Goal: Task Accomplishment & Management: Complete application form

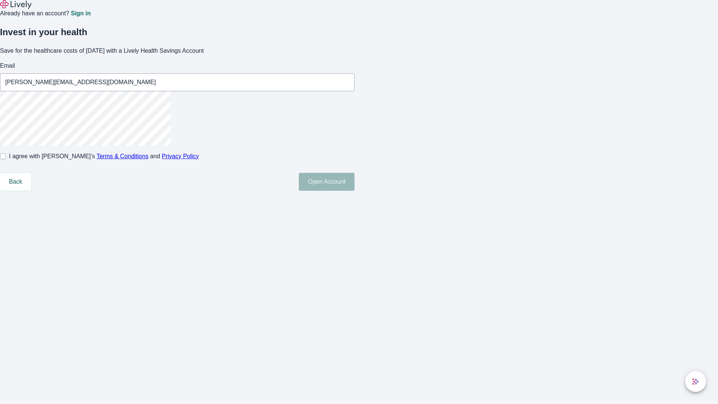
click at [6, 159] on input "I agree with Lively’s Terms & Conditions and Privacy Policy" at bounding box center [3, 156] width 6 height 6
checkbox input "true"
click at [355, 191] on button "Open Account" at bounding box center [327, 182] width 56 height 18
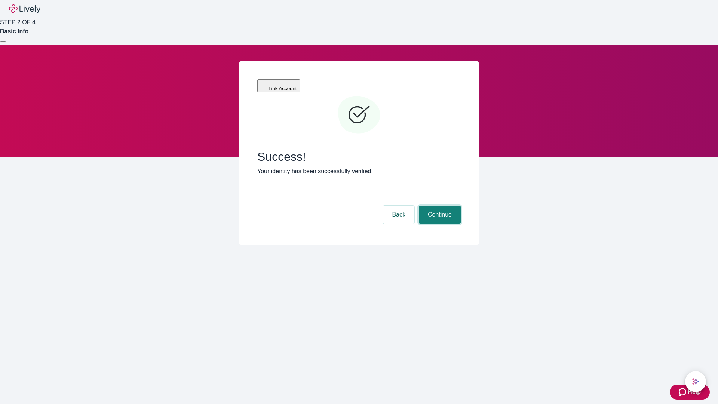
click at [439, 206] on button "Continue" at bounding box center [440, 215] width 42 height 18
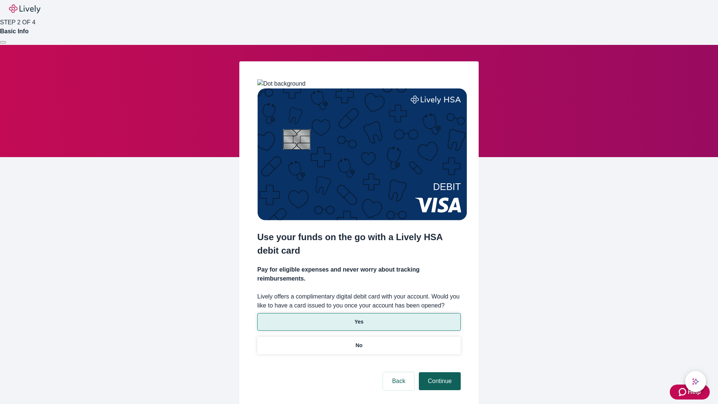
click at [359, 342] on p "No" at bounding box center [359, 346] width 7 height 8
click at [439, 372] on button "Continue" at bounding box center [440, 381] width 42 height 18
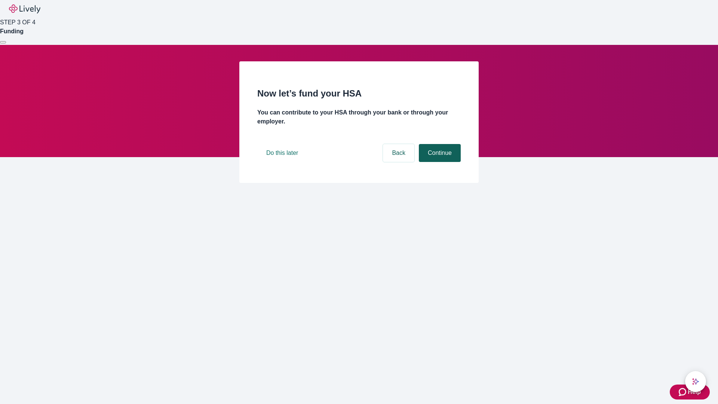
click at [439, 162] on button "Continue" at bounding box center [440, 153] width 42 height 18
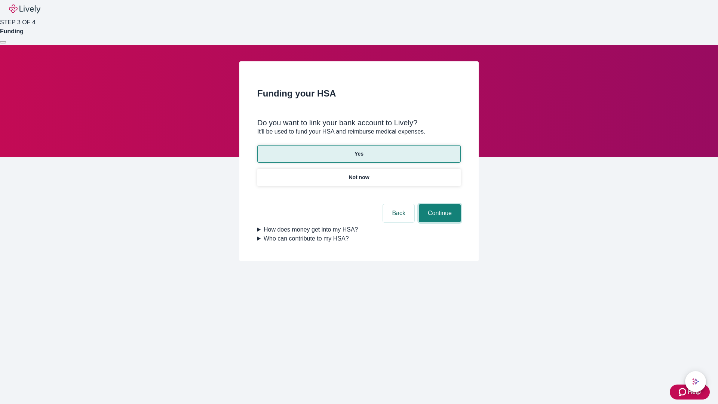
click at [439, 204] on button "Continue" at bounding box center [440, 213] width 42 height 18
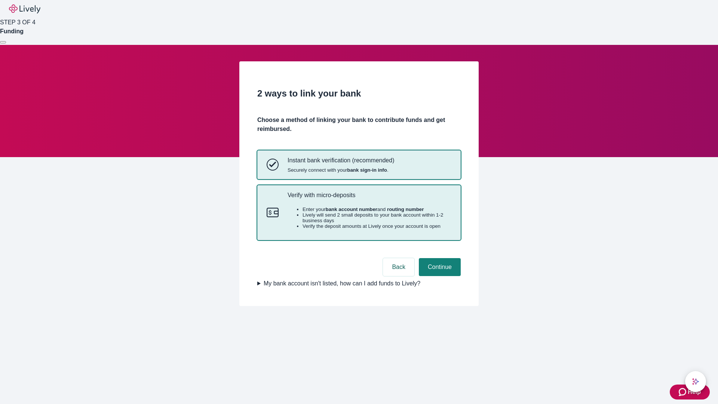
click at [369, 199] on p "Verify with micro-deposits" at bounding box center [370, 195] width 164 height 7
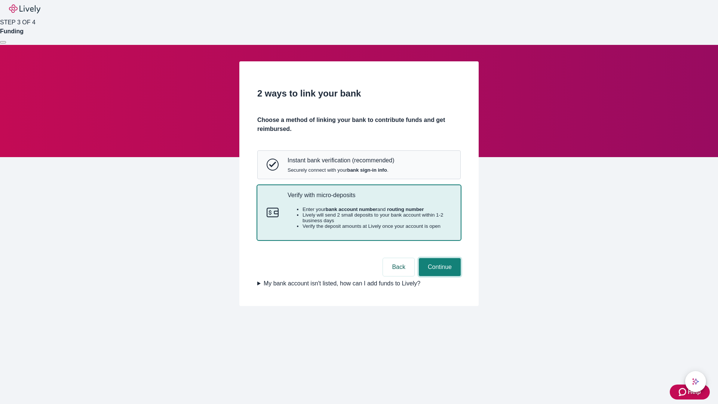
click at [439, 276] on button "Continue" at bounding box center [440, 267] width 42 height 18
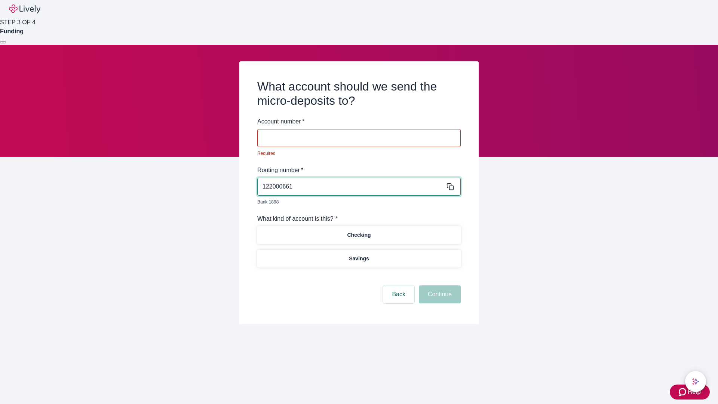
type input "122000661"
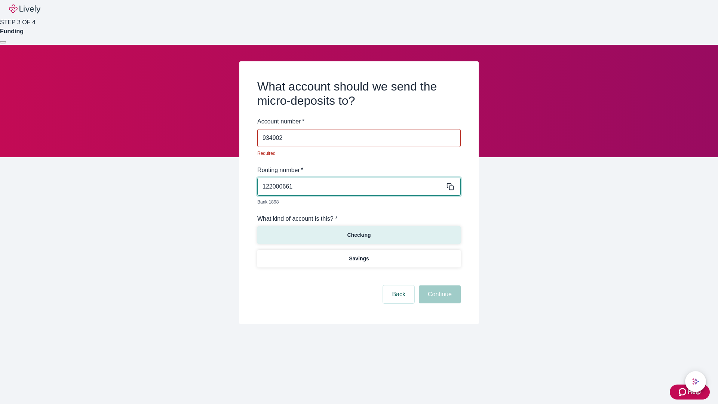
type input "934902"
click at [359, 231] on p "Checking" at bounding box center [359, 235] width 24 height 8
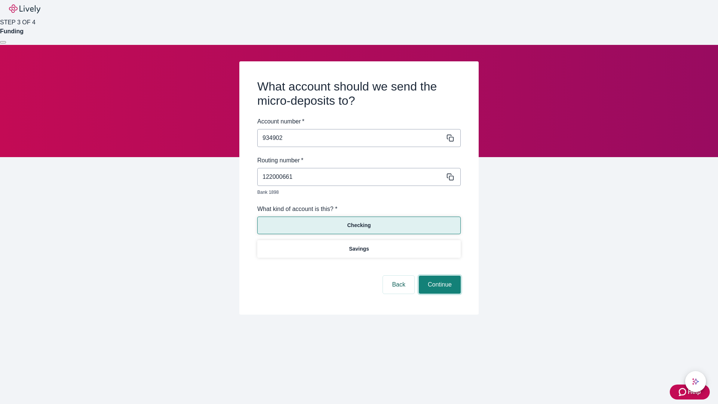
click at [439, 276] on button "Continue" at bounding box center [440, 285] width 42 height 18
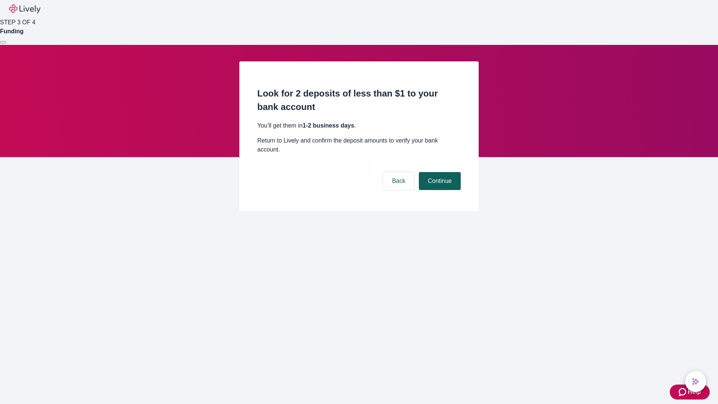
click at [439, 172] on button "Continue" at bounding box center [440, 181] width 42 height 18
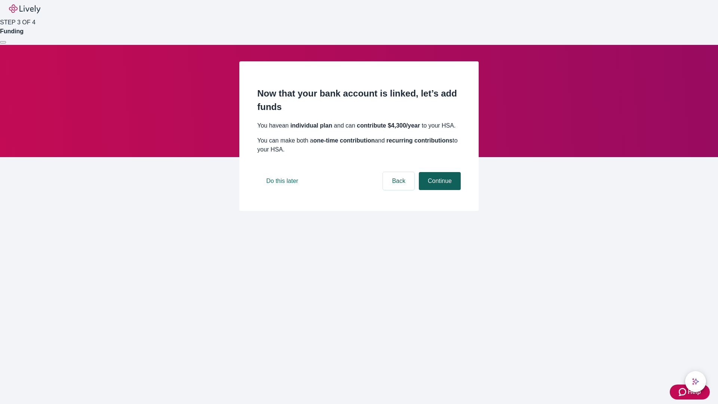
click at [439, 190] on button "Continue" at bounding box center [440, 181] width 42 height 18
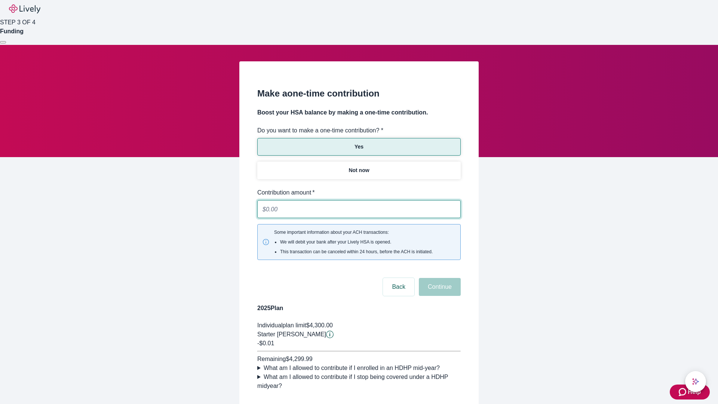
type input "0.01"
click at [439, 278] on button "Continue" at bounding box center [440, 287] width 42 height 18
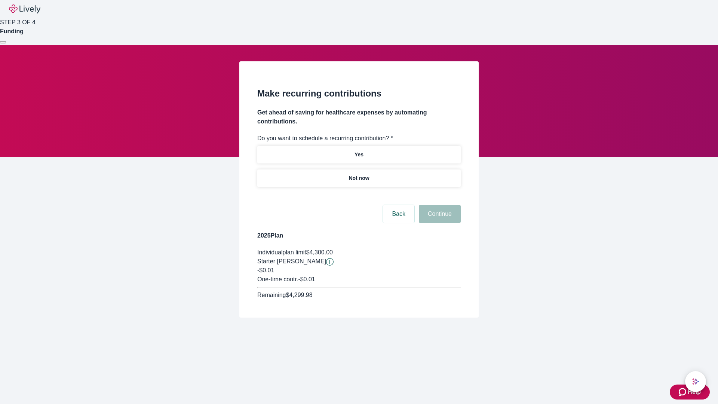
click at [359, 174] on p "Not now" at bounding box center [359, 178] width 21 height 8
click at [439, 205] on button "Continue" at bounding box center [440, 214] width 42 height 18
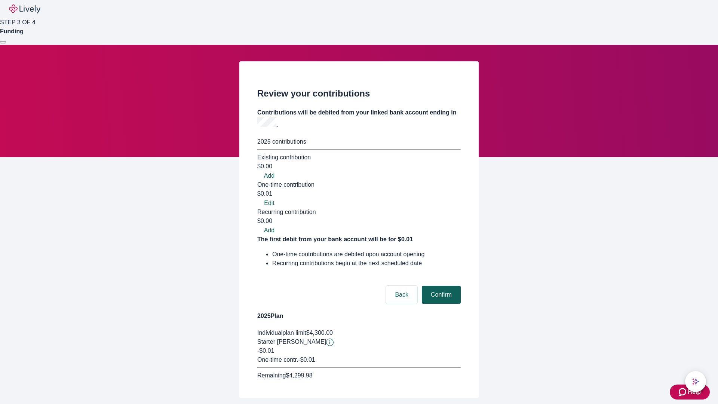
click at [440, 286] on button "Confirm" at bounding box center [441, 295] width 39 height 18
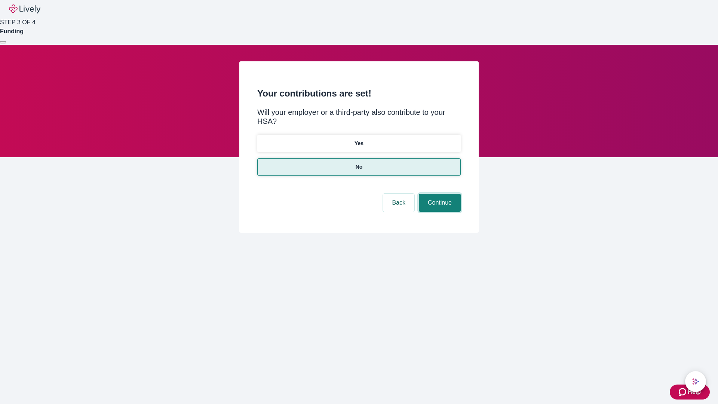
click at [439, 194] on button "Continue" at bounding box center [440, 203] width 42 height 18
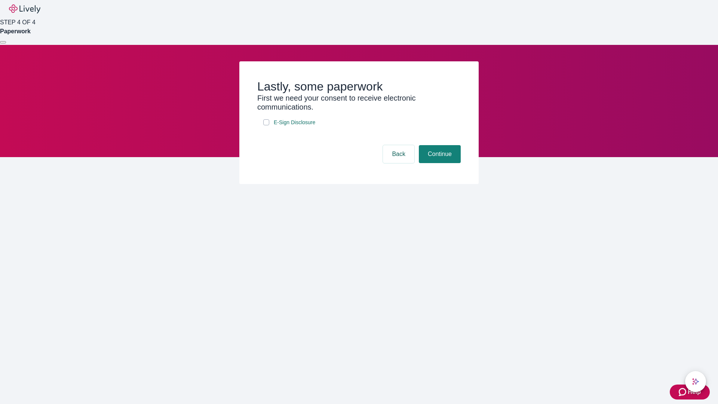
click at [266, 125] on input "E-Sign Disclosure" at bounding box center [266, 122] width 6 height 6
checkbox input "true"
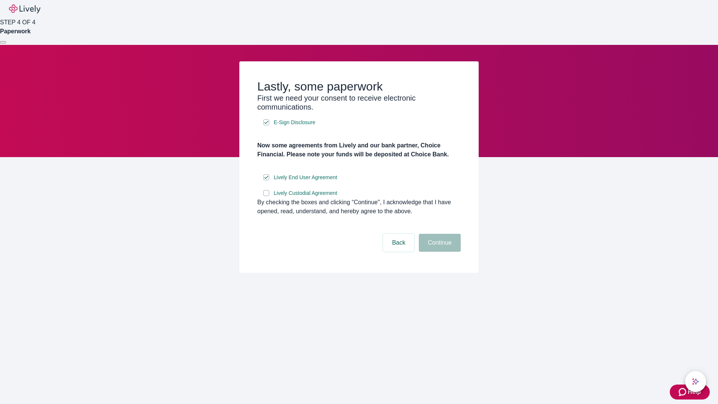
click at [266, 196] on input "Lively Custodial Agreement" at bounding box center [266, 193] width 6 height 6
checkbox input "true"
click at [439, 252] on button "Continue" at bounding box center [440, 243] width 42 height 18
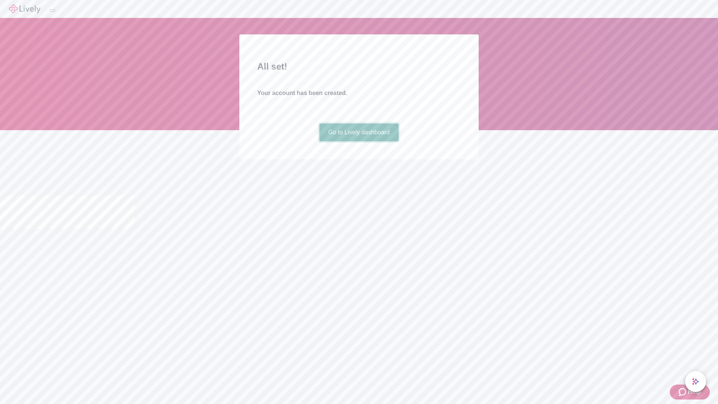
click at [359, 141] on link "Go to Lively dashboard" at bounding box center [359, 132] width 80 height 18
